Goal: Navigation & Orientation: Find specific page/section

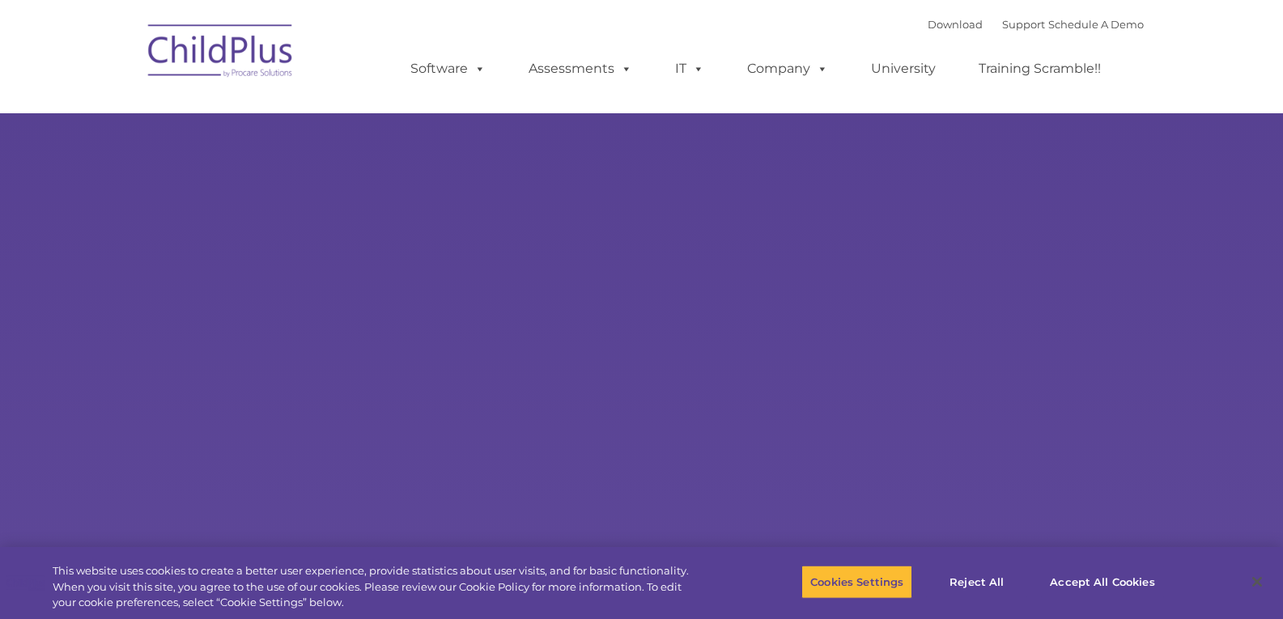
select select "MEDIUM"
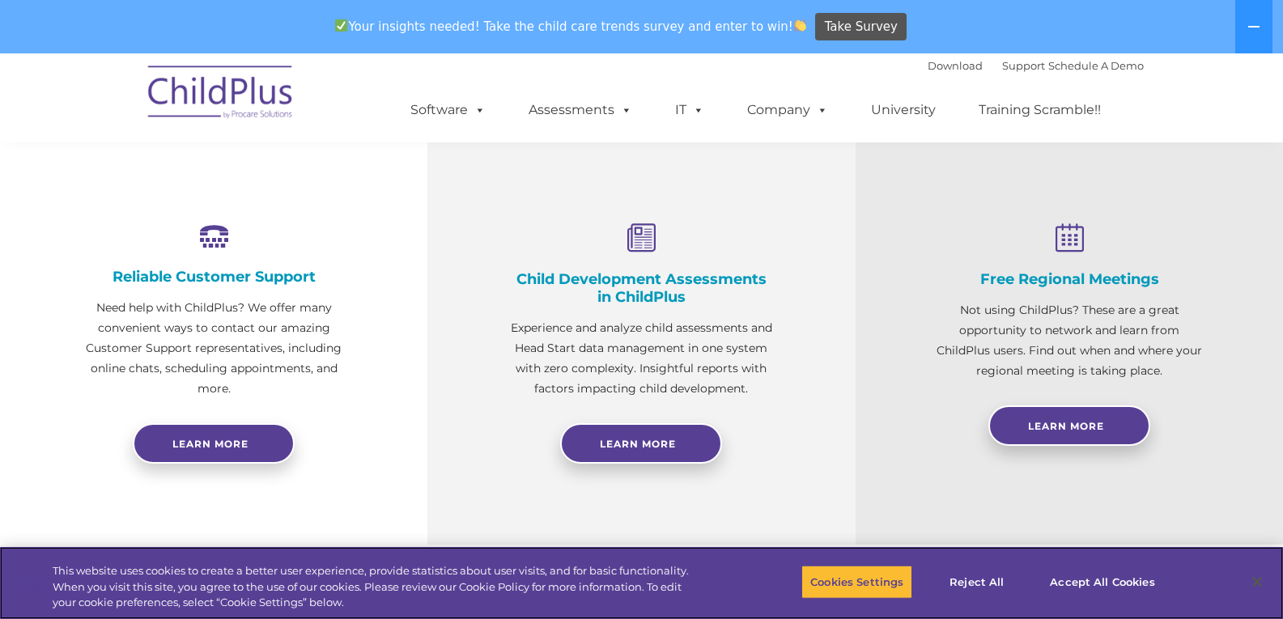
scroll to position [554, 0]
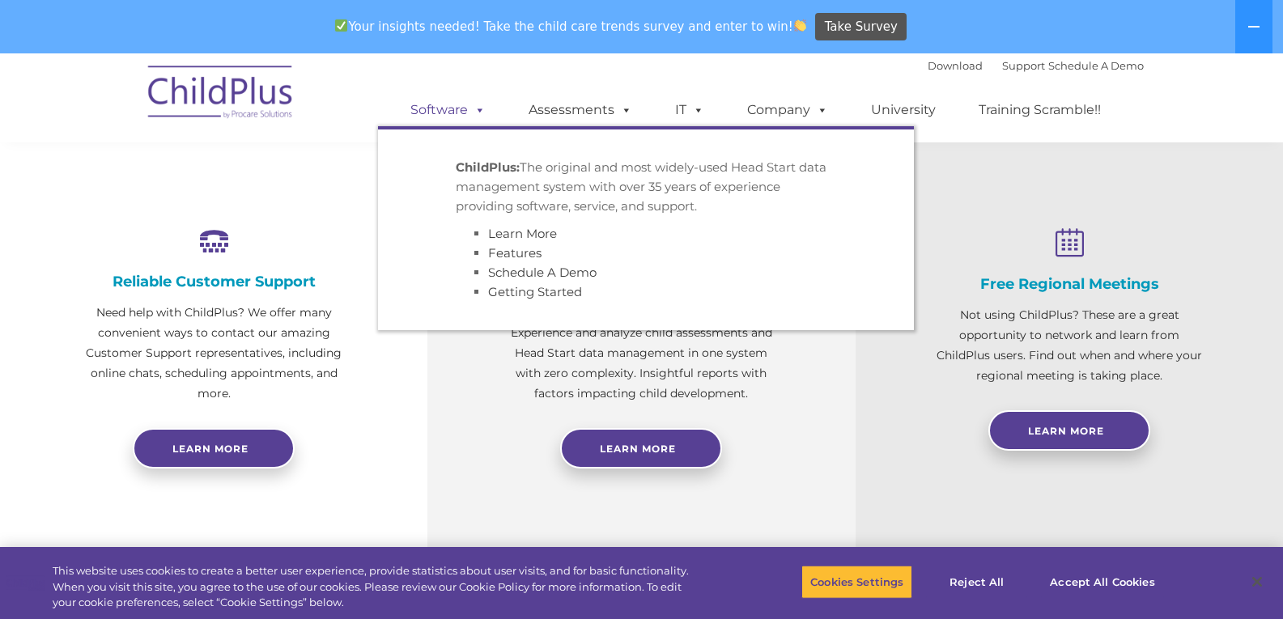
click at [466, 117] on link "Software" at bounding box center [448, 110] width 108 height 32
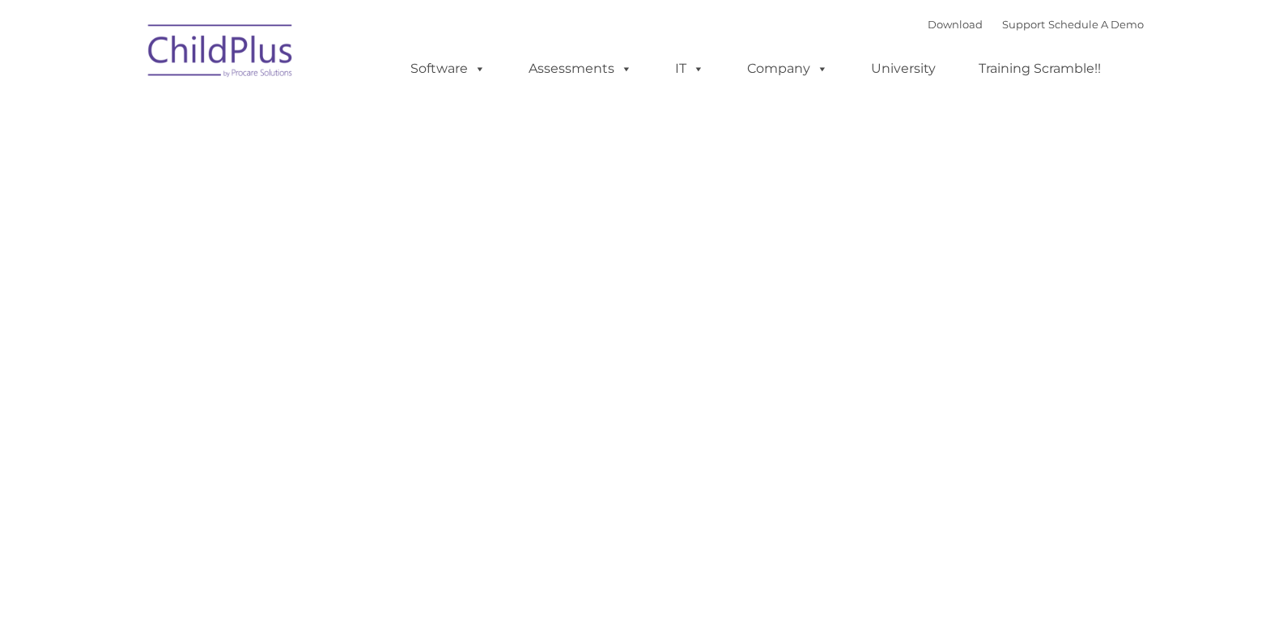
click at [453, 103] on nav "Download Support | Schedule A Demo Search for: Search MENU MENU Software ChildP…" at bounding box center [641, 56] width 1283 height 113
type input ""
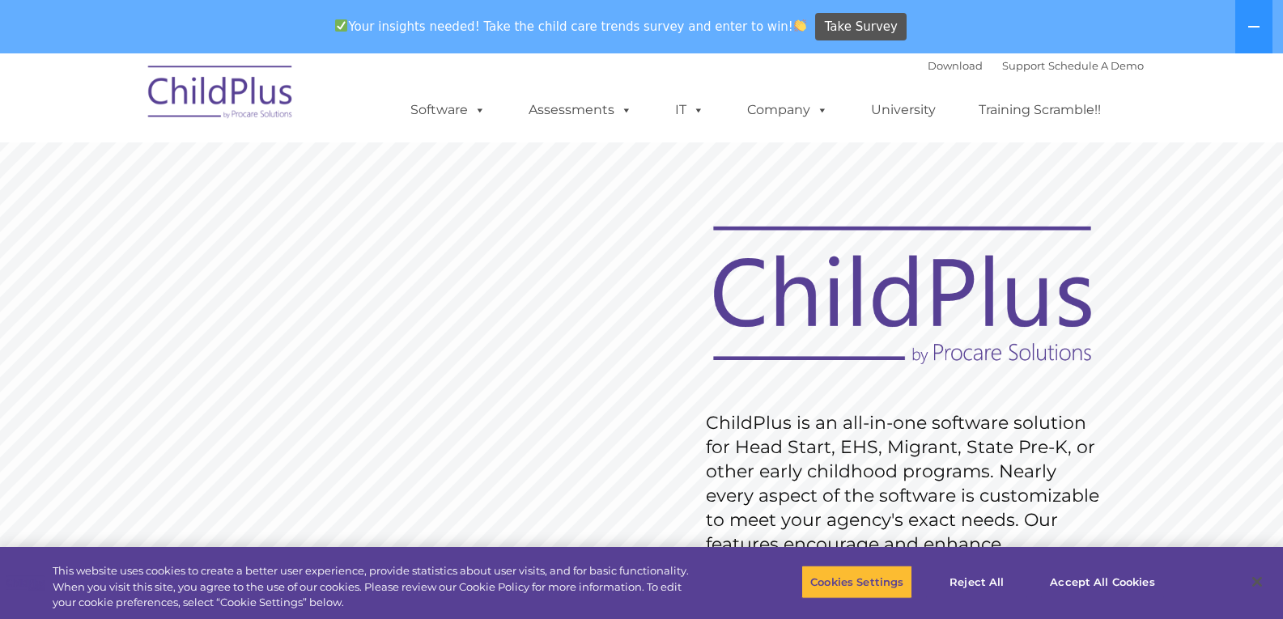
click at [177, 83] on img at bounding box center [221, 94] width 162 height 81
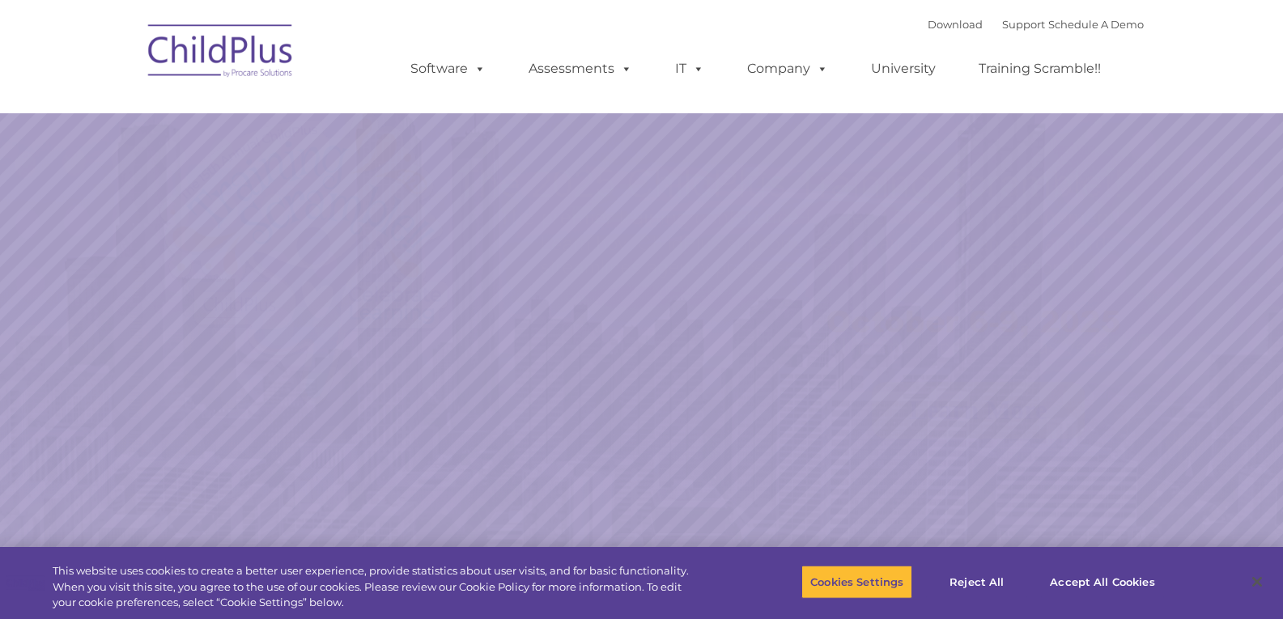
select select "MEDIUM"
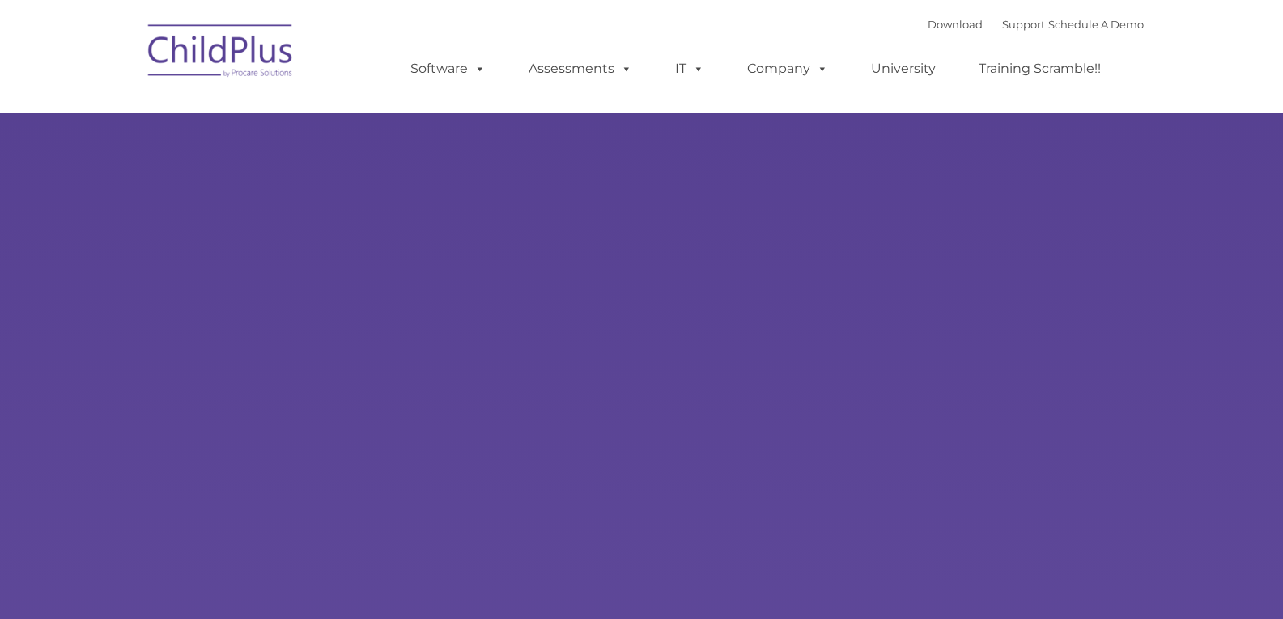
type input ""
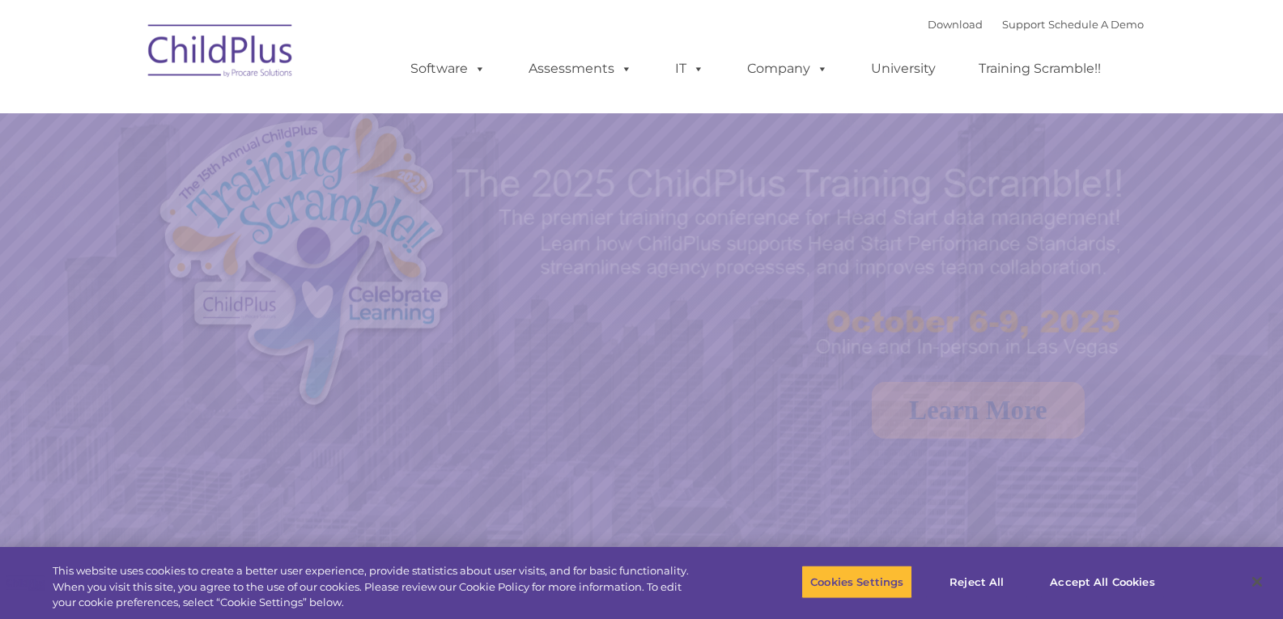
select select "MEDIUM"
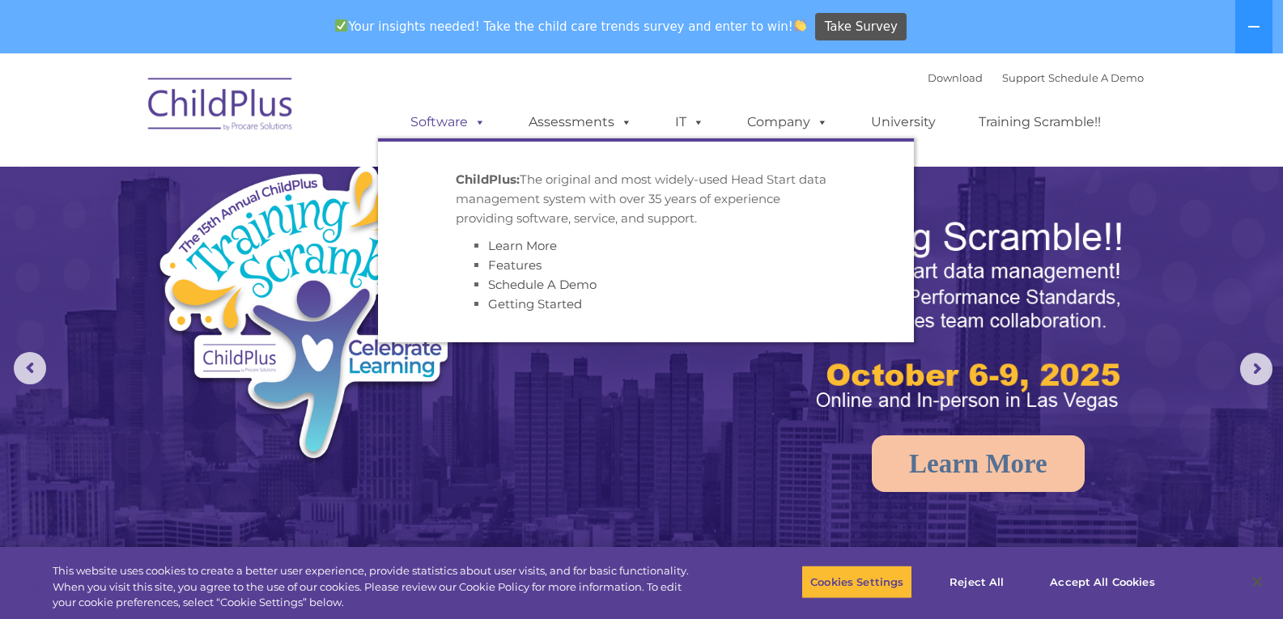
click at [460, 113] on link "Software" at bounding box center [448, 122] width 108 height 32
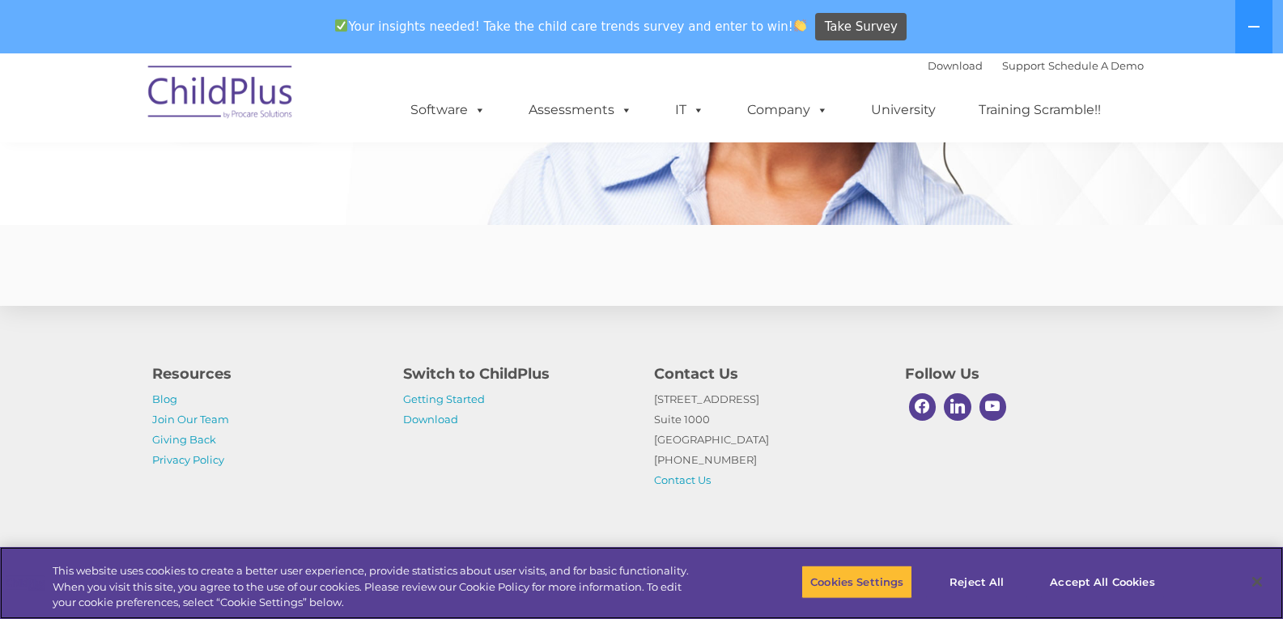
scroll to position [3993, 0]
